Goal: Check status: Check status

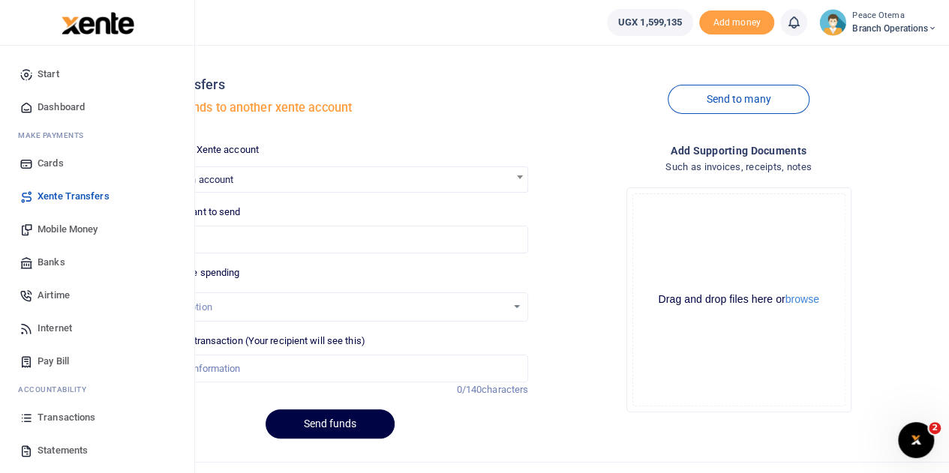
click at [60, 420] on span "Transactions" at bounding box center [67, 417] width 58 height 15
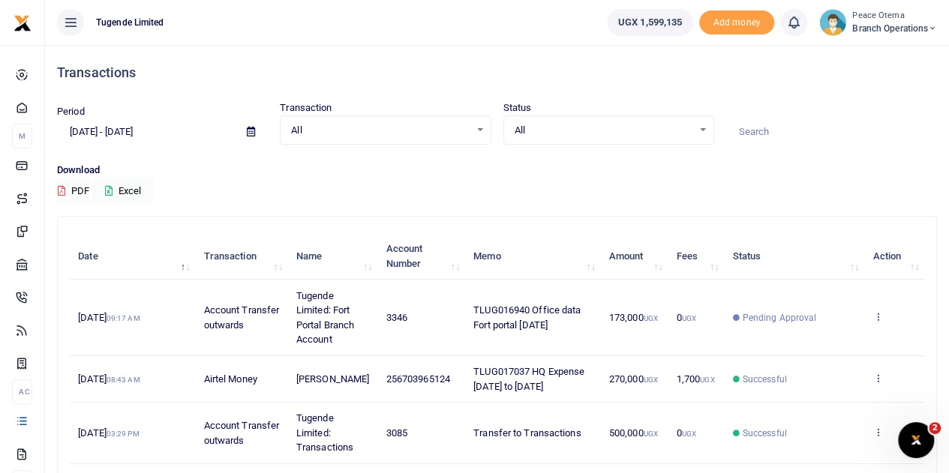
click at [410, 361] on td "256703965124" at bounding box center [420, 379] width 87 height 47
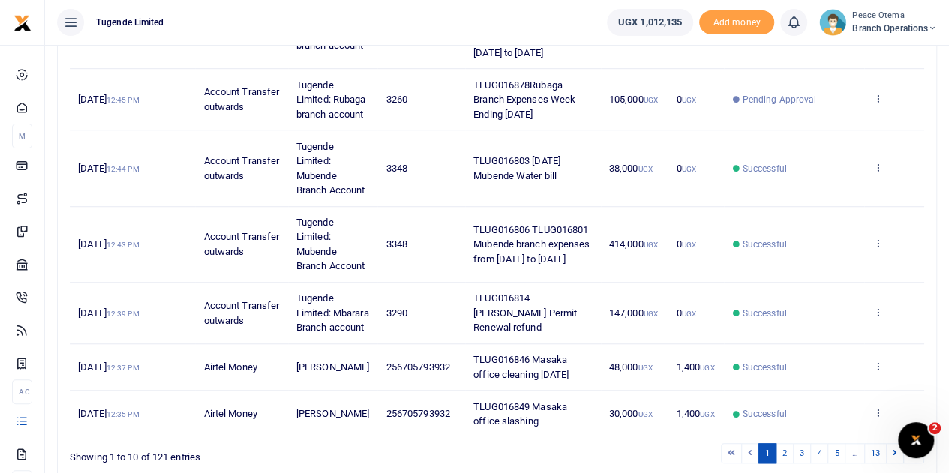
scroll to position [636, 0]
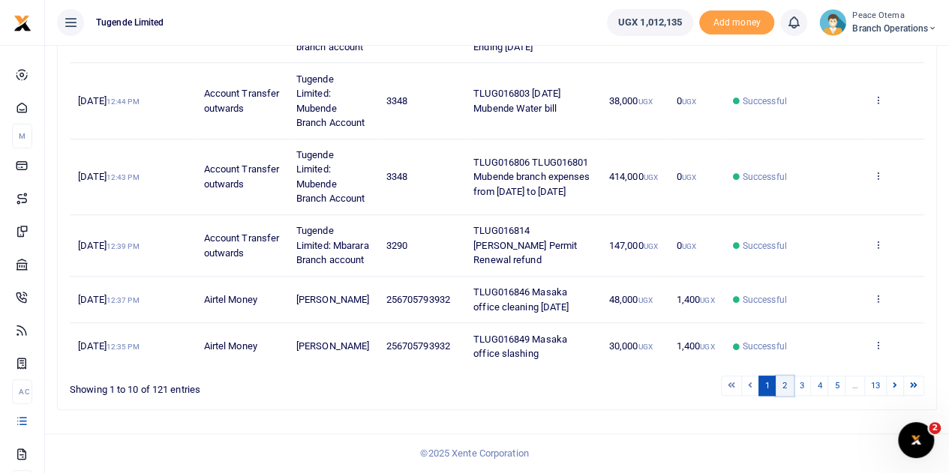
click at [786, 386] on link "2" at bounding box center [785, 386] width 18 height 20
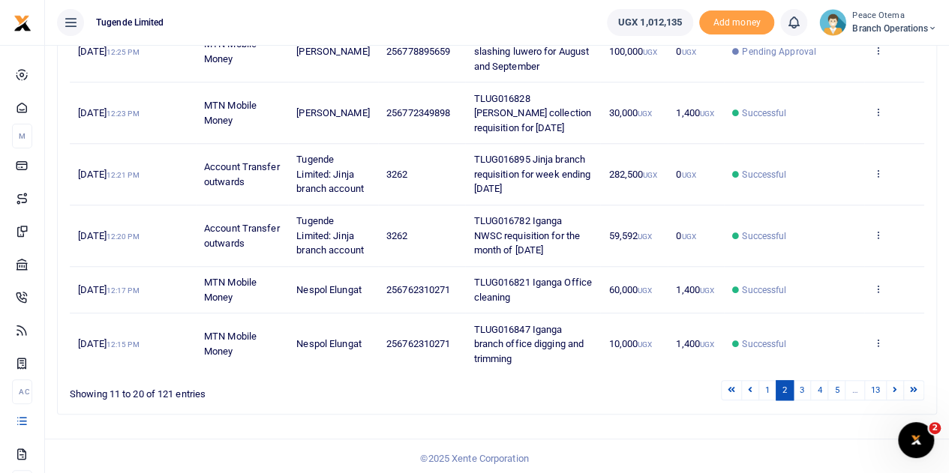
scroll to position [578, 0]
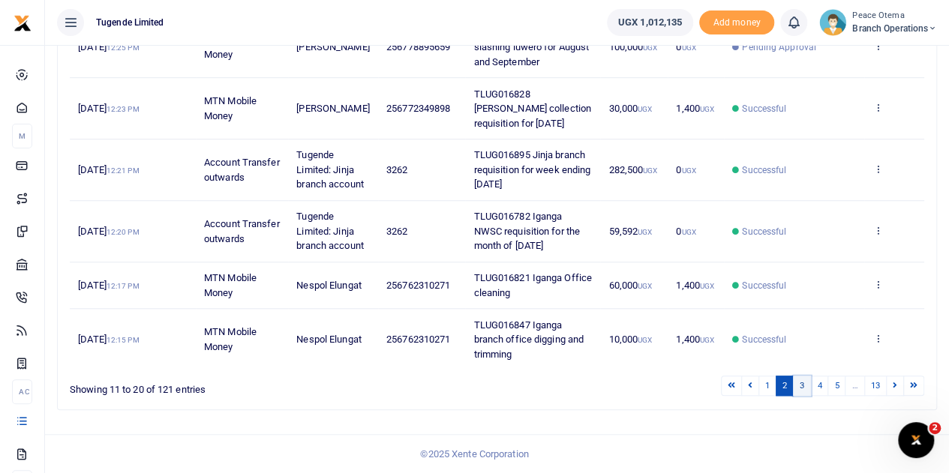
click at [804, 386] on link "3" at bounding box center [802, 386] width 18 height 20
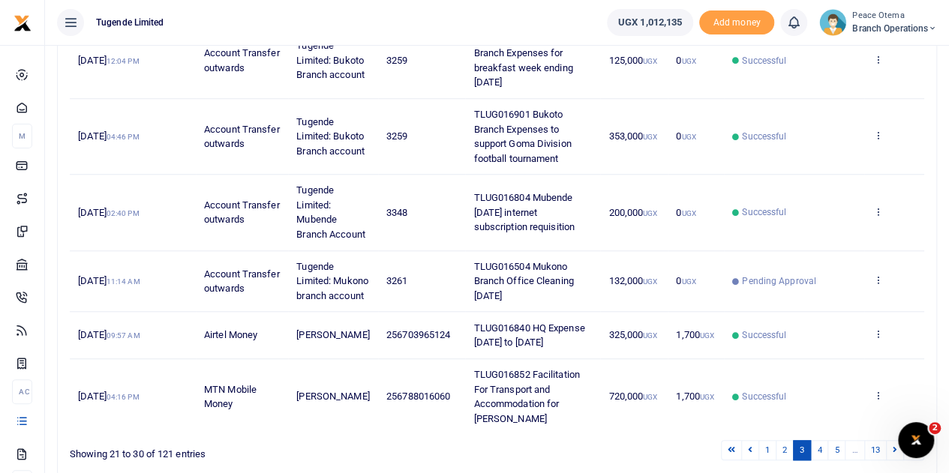
scroll to position [680, 0]
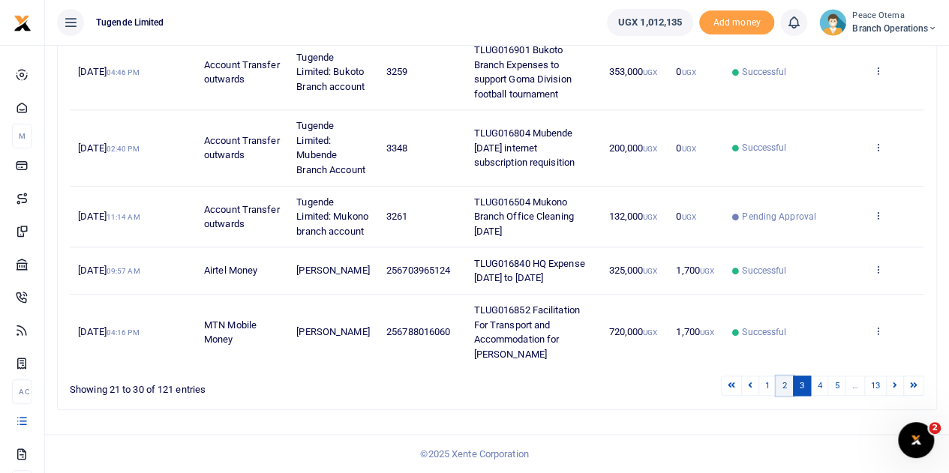
click at [787, 390] on link "2" at bounding box center [785, 386] width 18 height 20
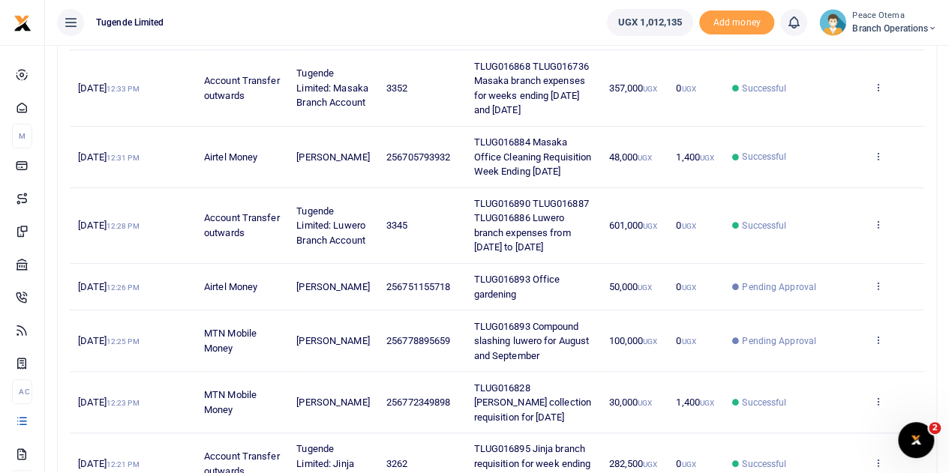
scroll to position [0, 0]
